Goal: Obtain resource: Download file/media

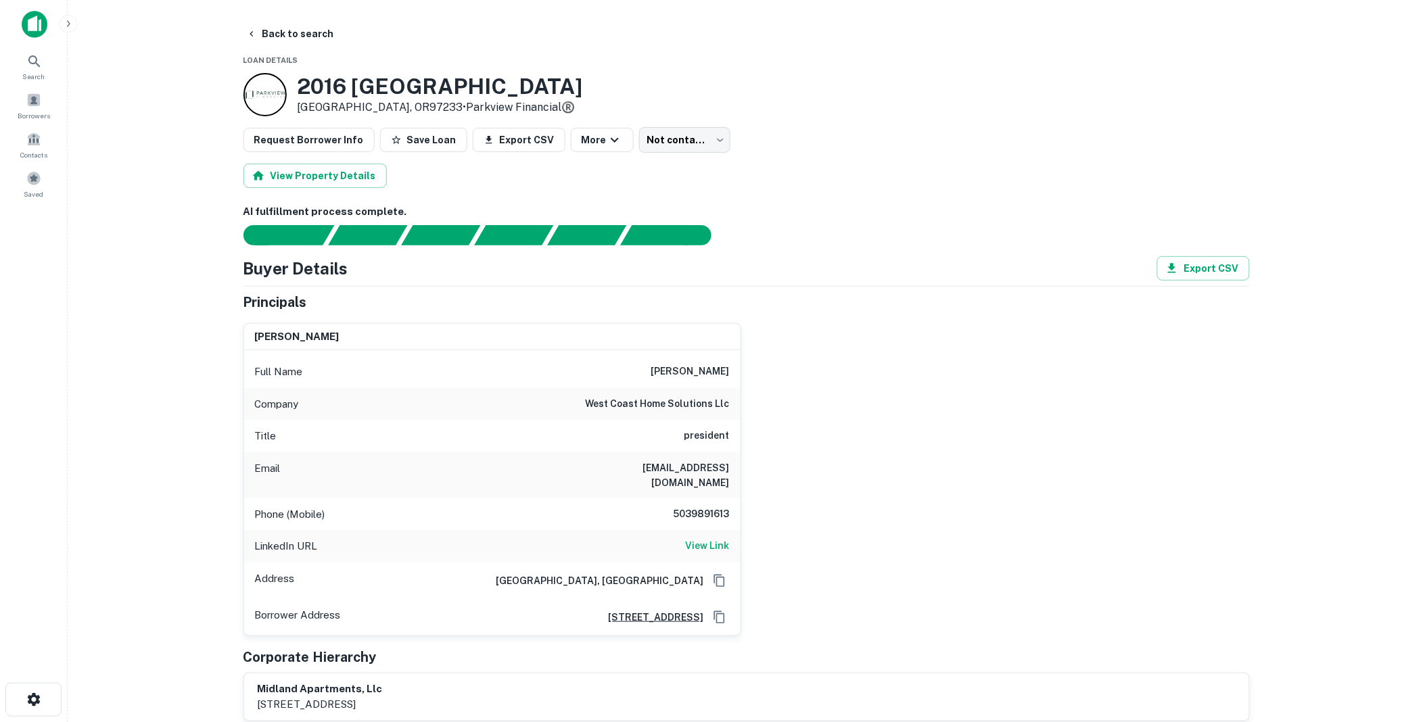
click at [30, 23] on img at bounding box center [35, 24] width 26 height 27
click at [19, 99] on span at bounding box center [11, 94] width 15 height 15
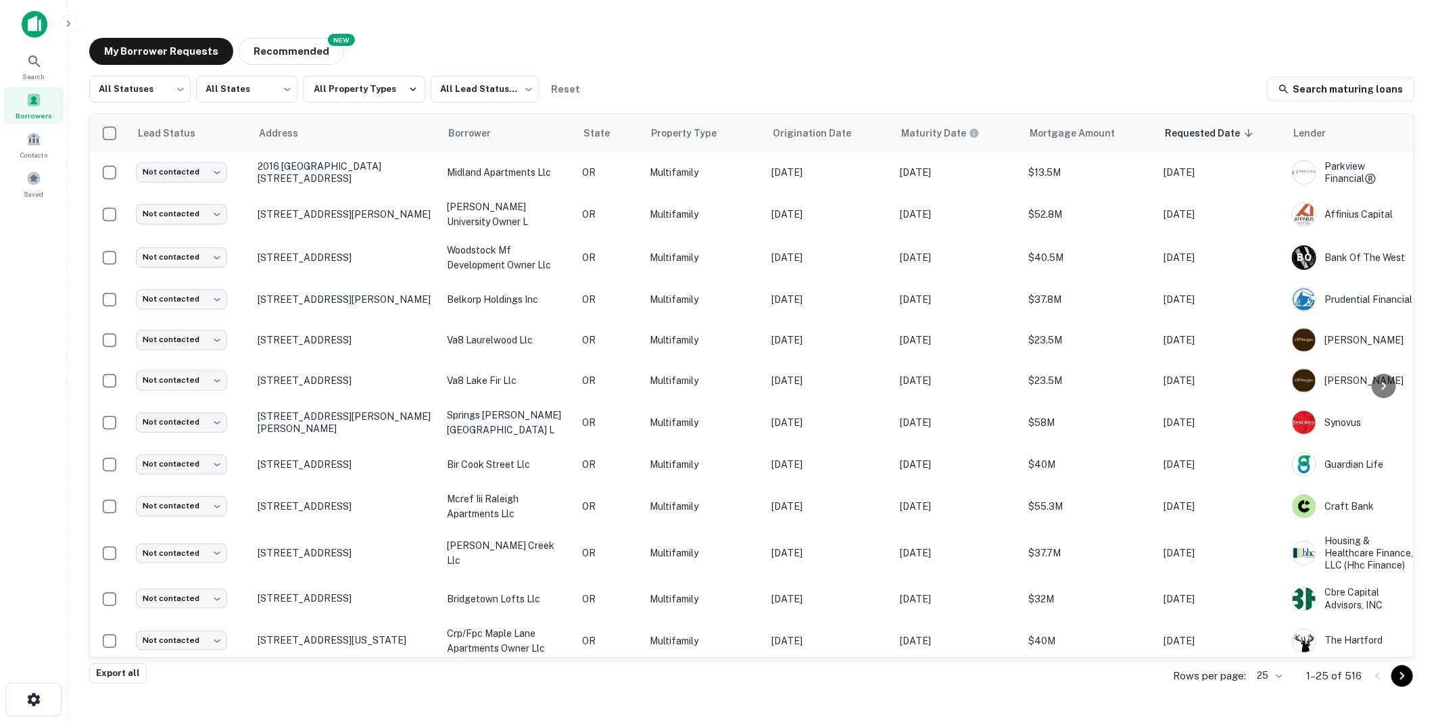
scroll to position [383, 0]
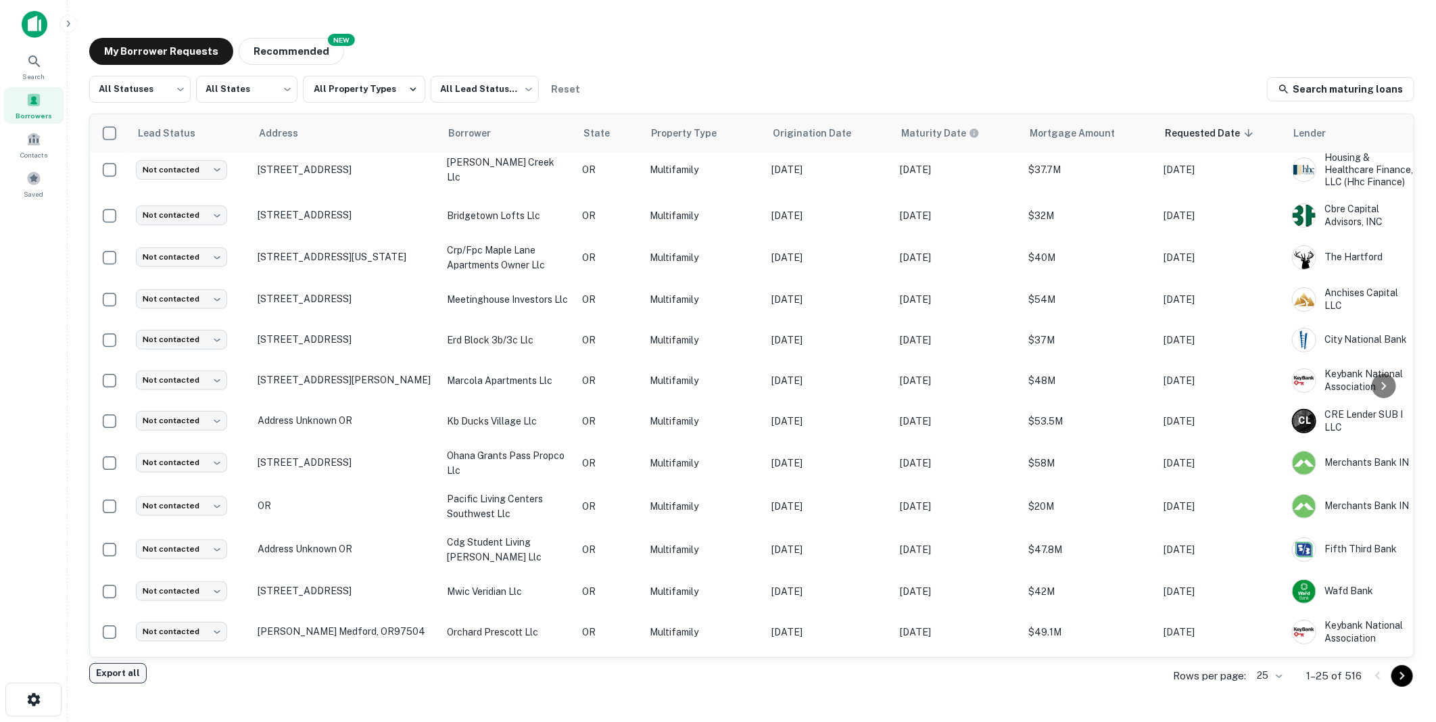
click at [112, 668] on button "Export all" at bounding box center [117, 673] width 57 height 20
click at [291, 88] on body "Search Borrowers Contacts Saved My Borrower Requests NEW Recommended All Status…" at bounding box center [718, 361] width 1436 height 722
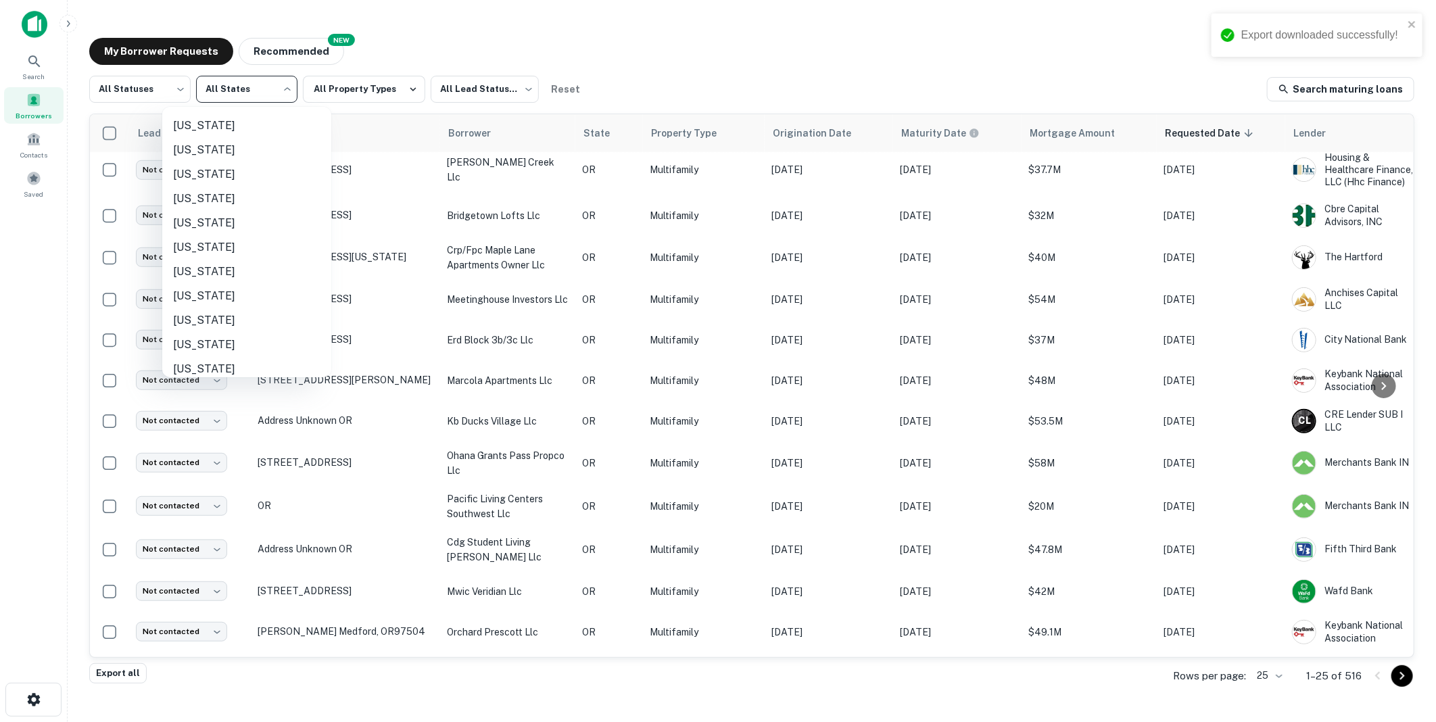
scroll to position [751, 0]
click at [190, 271] on li "[US_STATE]" at bounding box center [246, 274] width 169 height 24
type input "**"
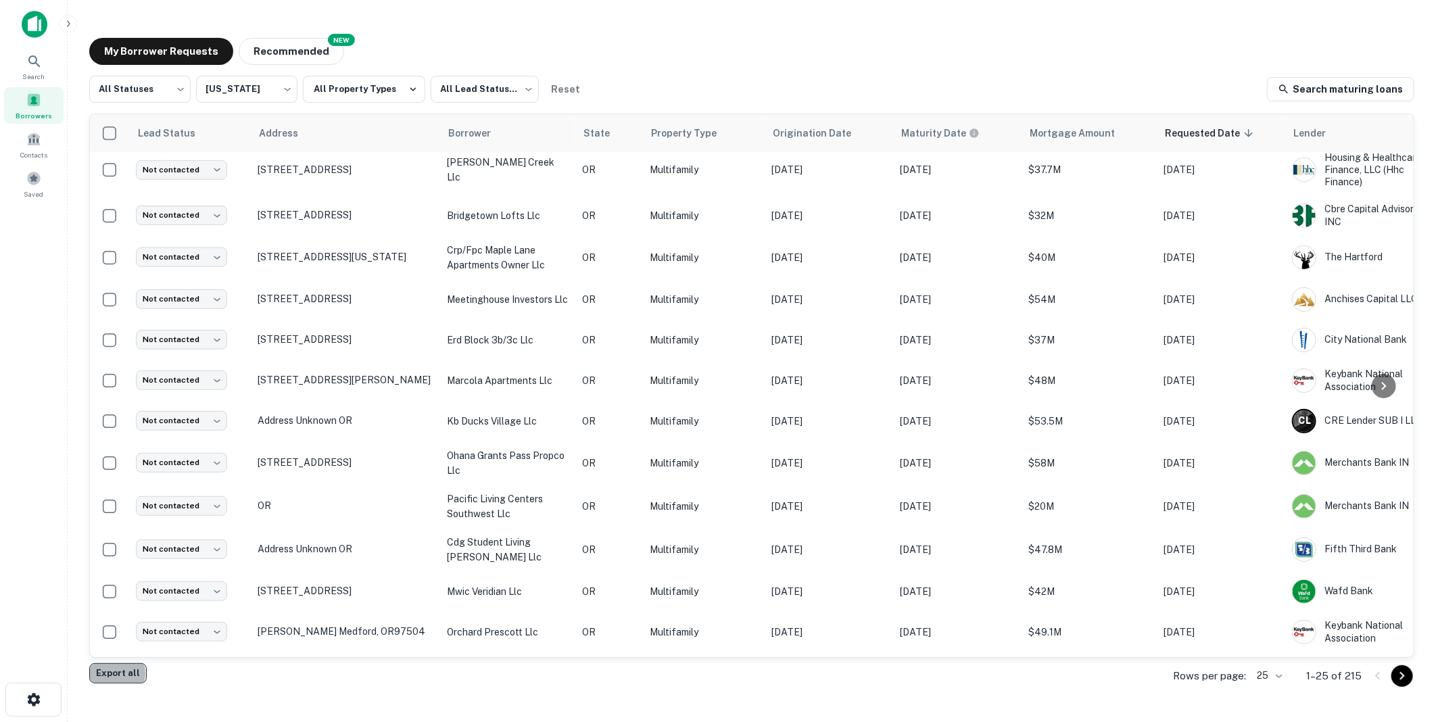
click at [110, 674] on button "Export all" at bounding box center [117, 673] width 57 height 20
